Goal: Task Accomplishment & Management: Use online tool/utility

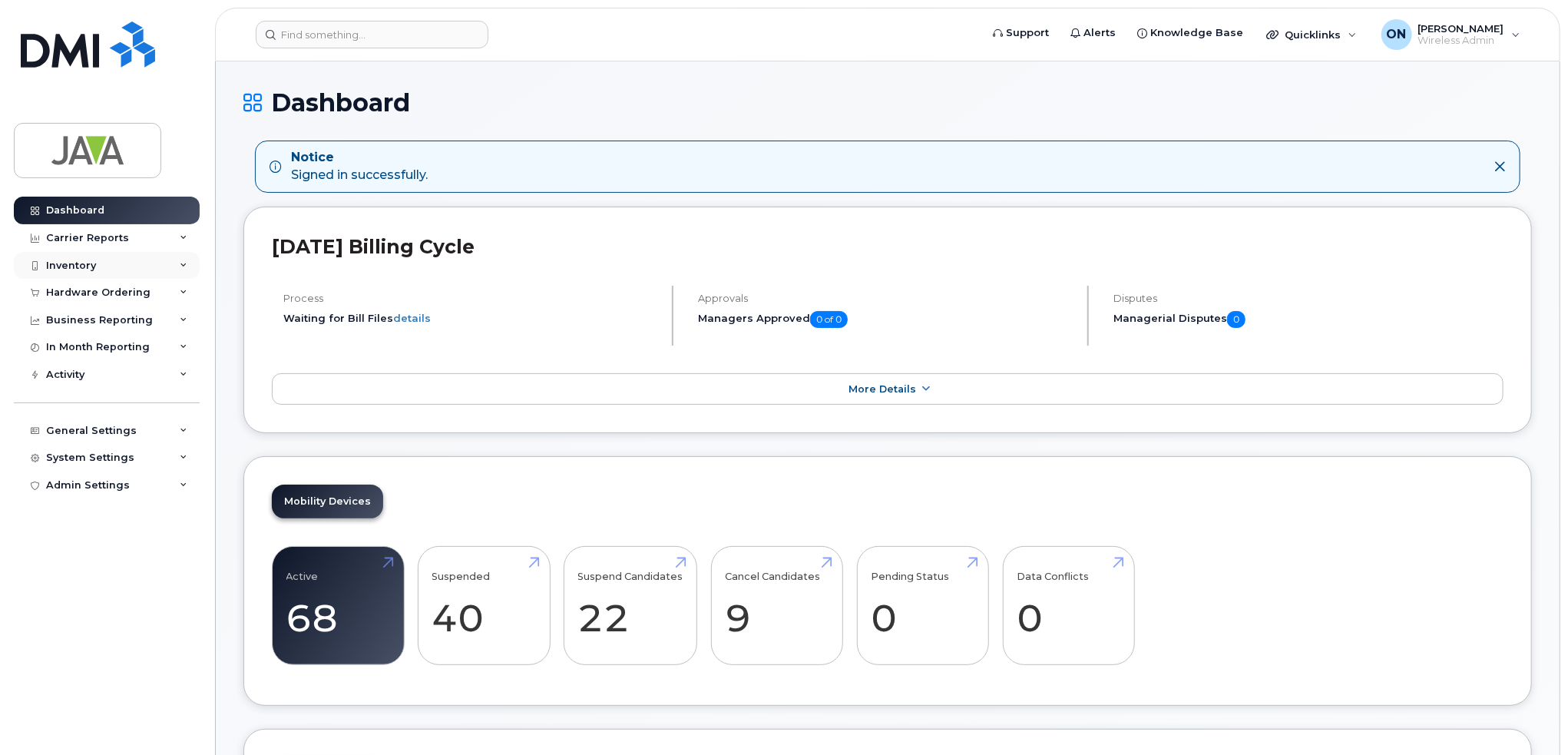
click at [80, 264] on div "Inventory" at bounding box center [71, 265] width 50 height 12
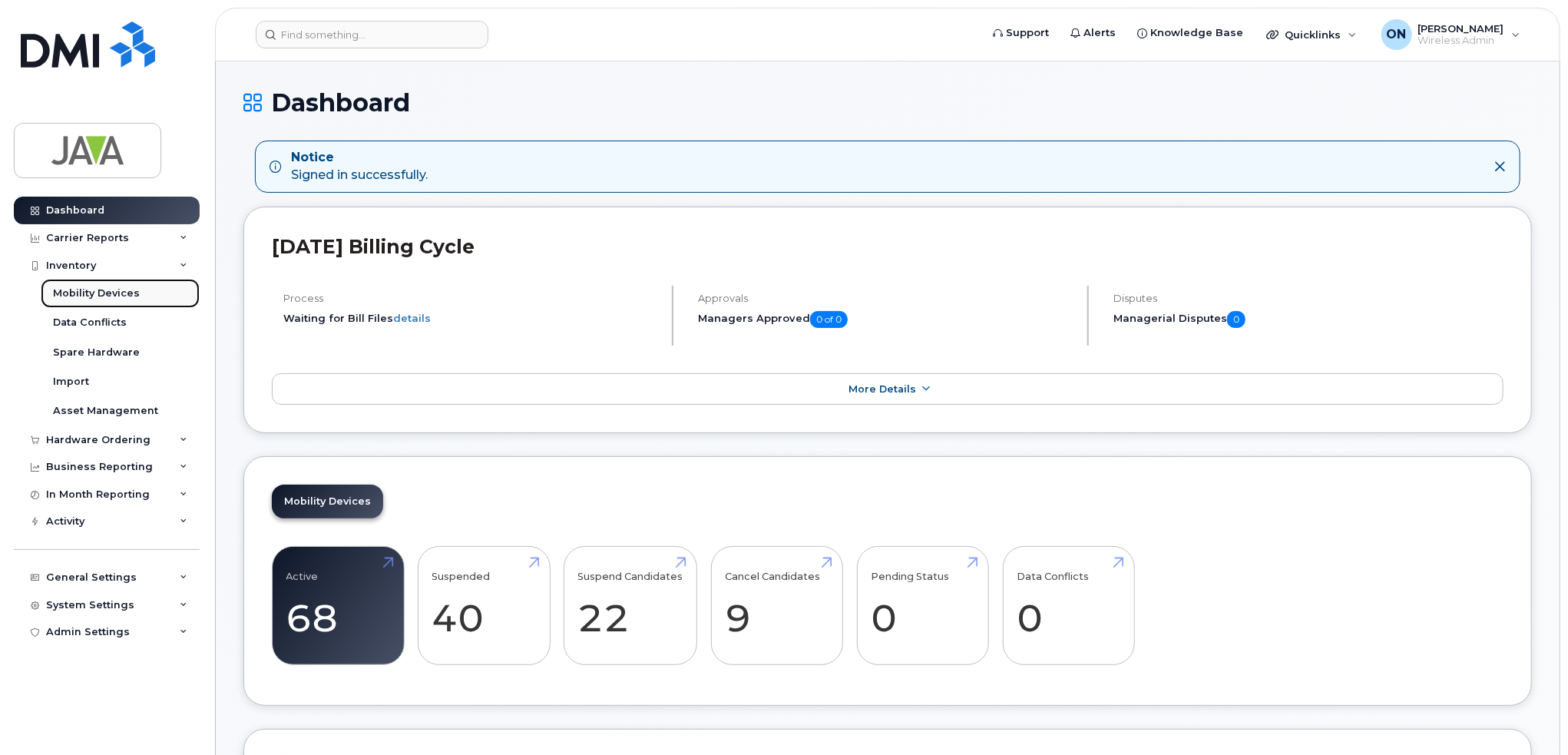
click at [83, 282] on link "Mobility Devices" at bounding box center [120, 293] width 159 height 29
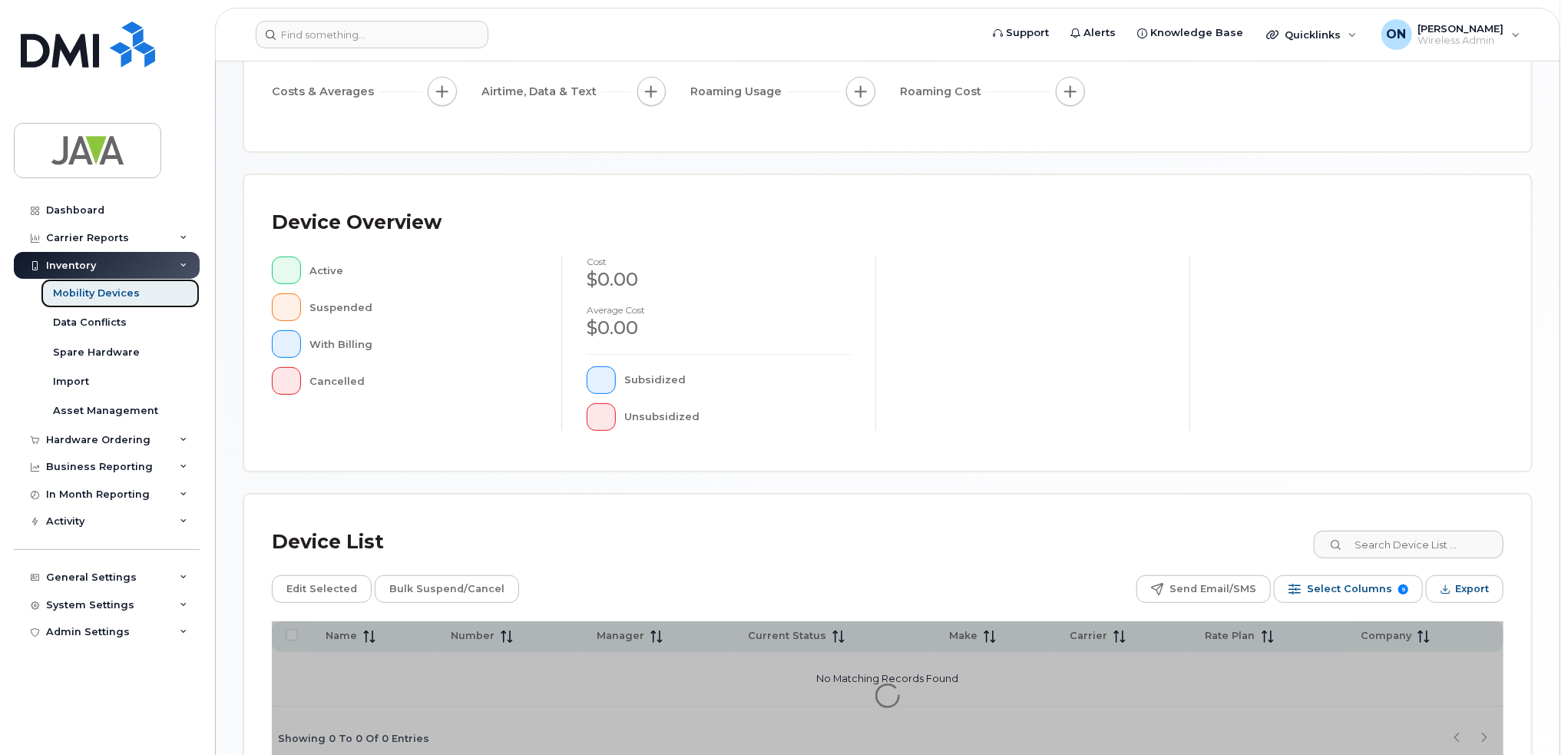
scroll to position [299, 0]
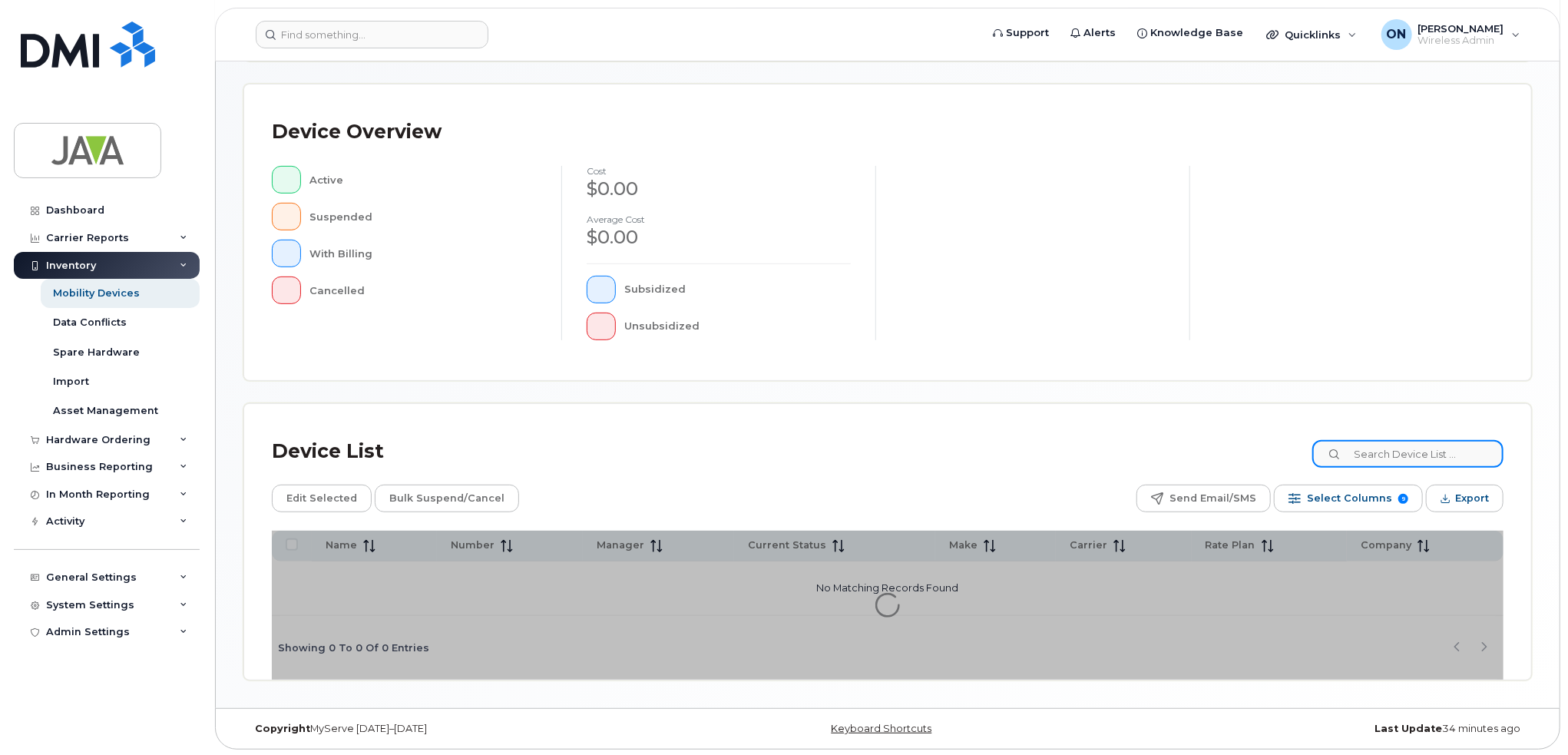
click at [1401, 463] on input at bounding box center [1408, 453] width 192 height 28
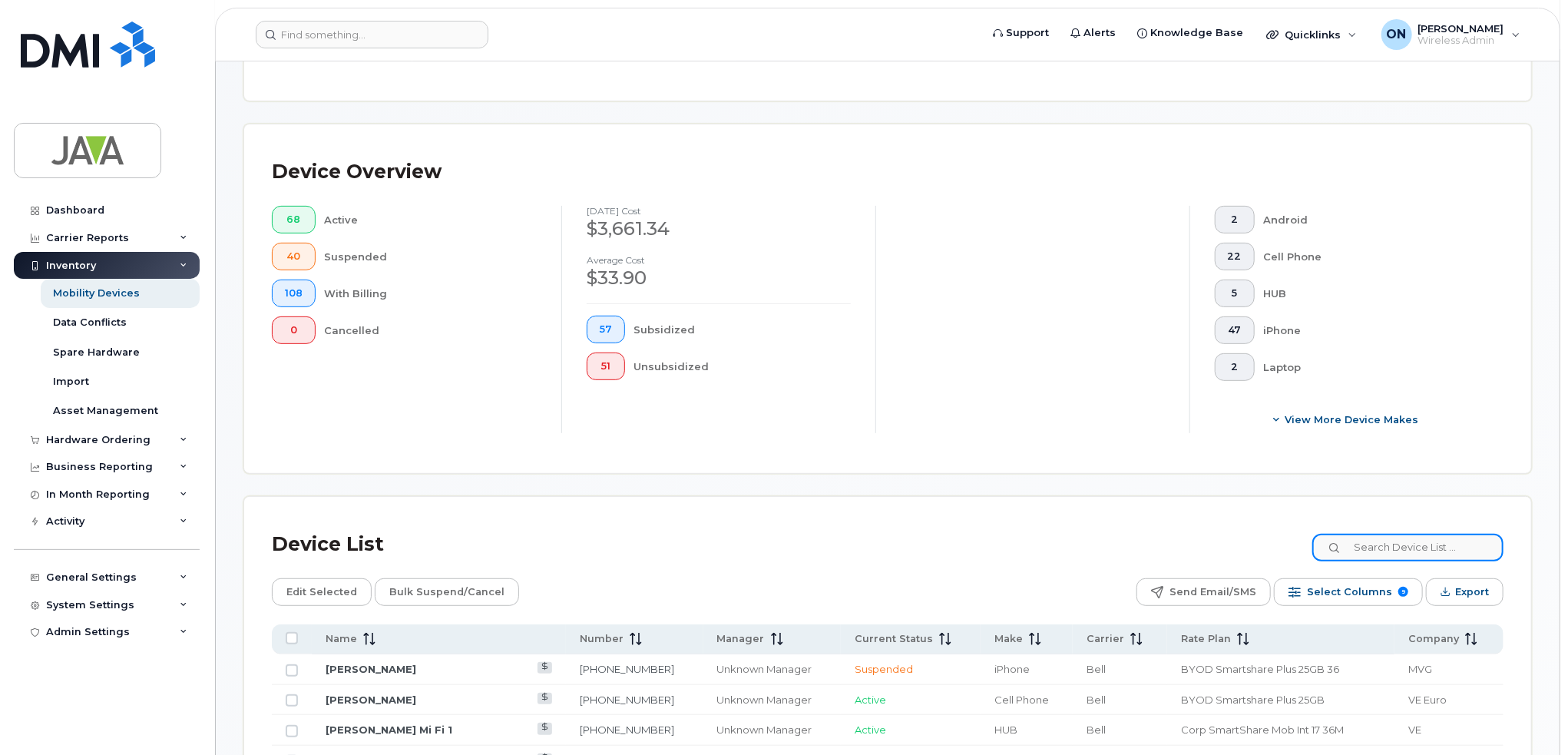
scroll to position [339, 0]
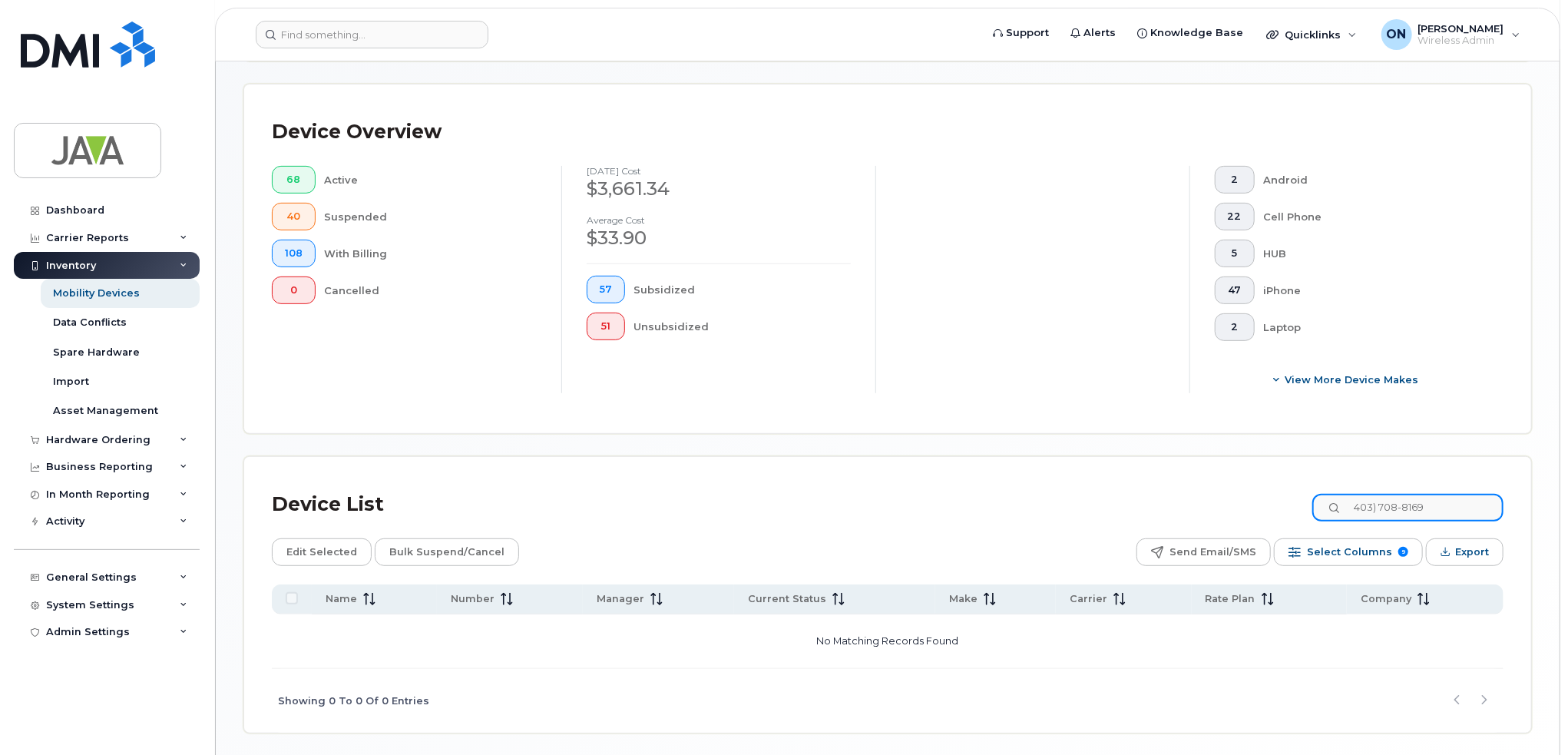
click at [1392, 504] on input "403) 708-8169" at bounding box center [1408, 508] width 192 height 28
click at [1408, 502] on input "403708-8169" at bounding box center [1408, 508] width 192 height 28
click at [1367, 504] on input "4037088169" at bounding box center [1408, 508] width 192 height 28
click at [1193, 538] on div "Device List 4037088169 Edit Selected Bulk Suspend/Cancel Send Email/SMS Select …" at bounding box center [888, 608] width 1232 height 248
type input "4037088169"
